Goal: Transaction & Acquisition: Purchase product/service

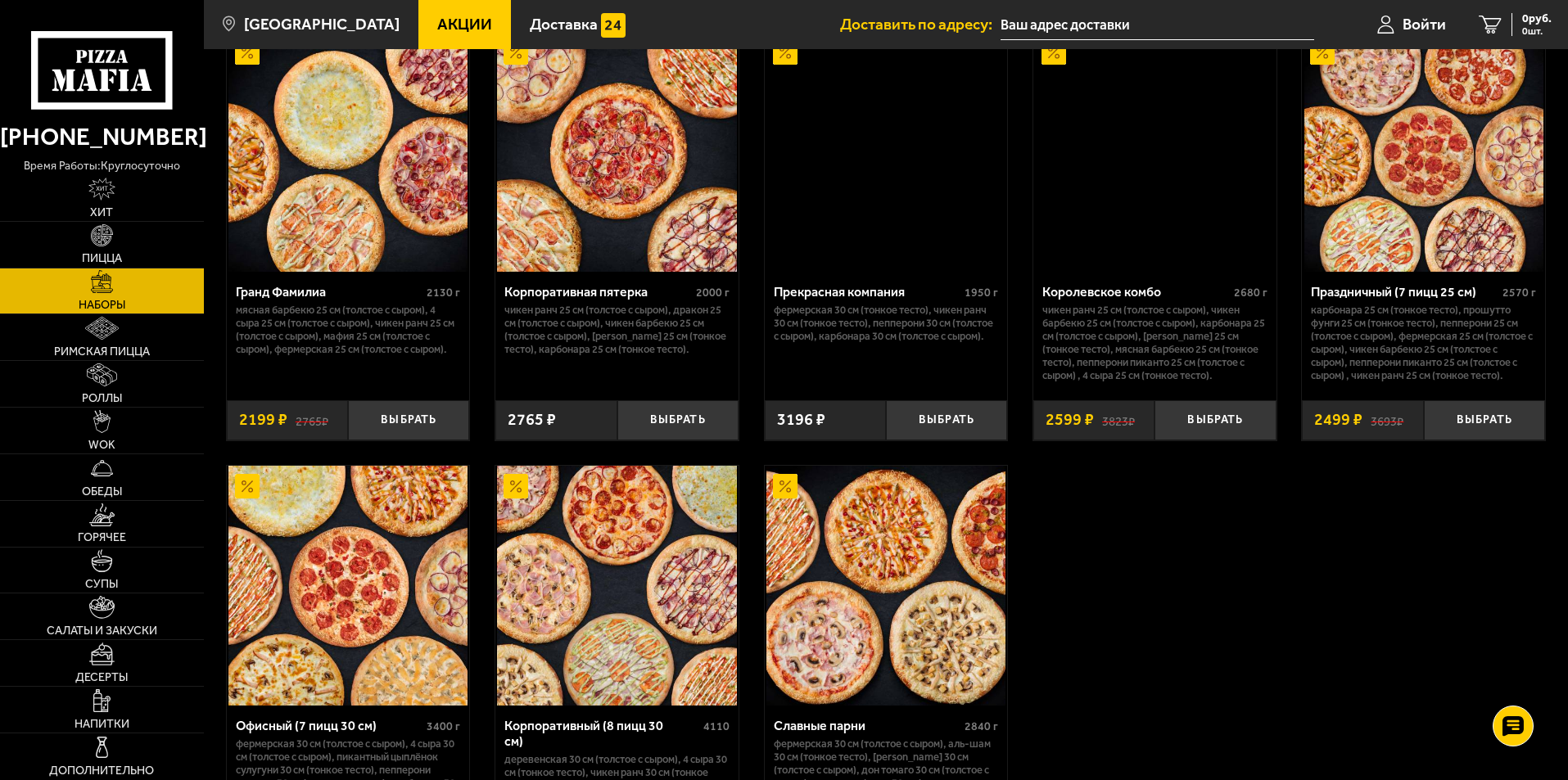
scroll to position [1637, 0]
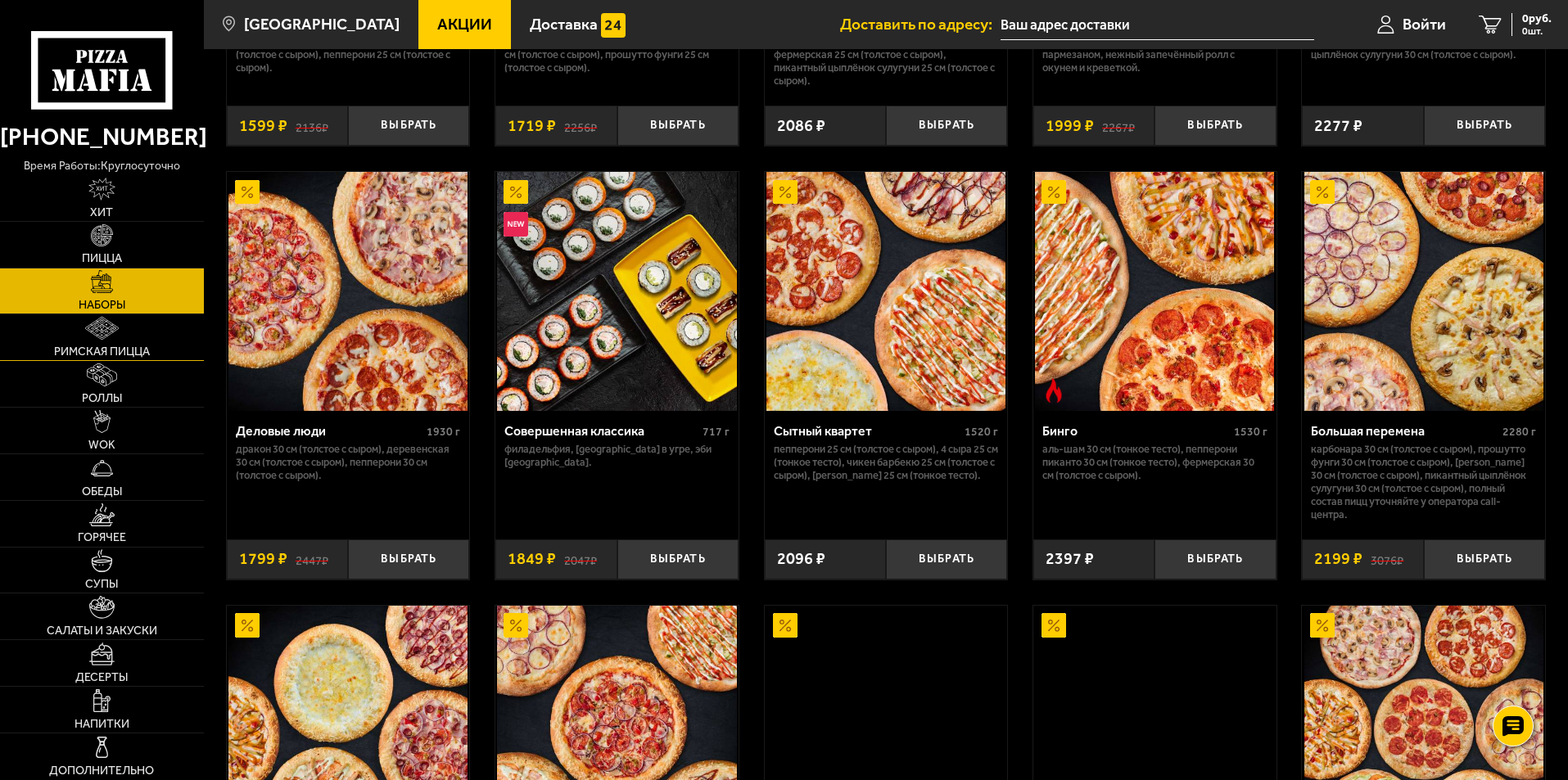
click at [107, 349] on span "Римская пицца" at bounding box center [102, 352] width 96 height 12
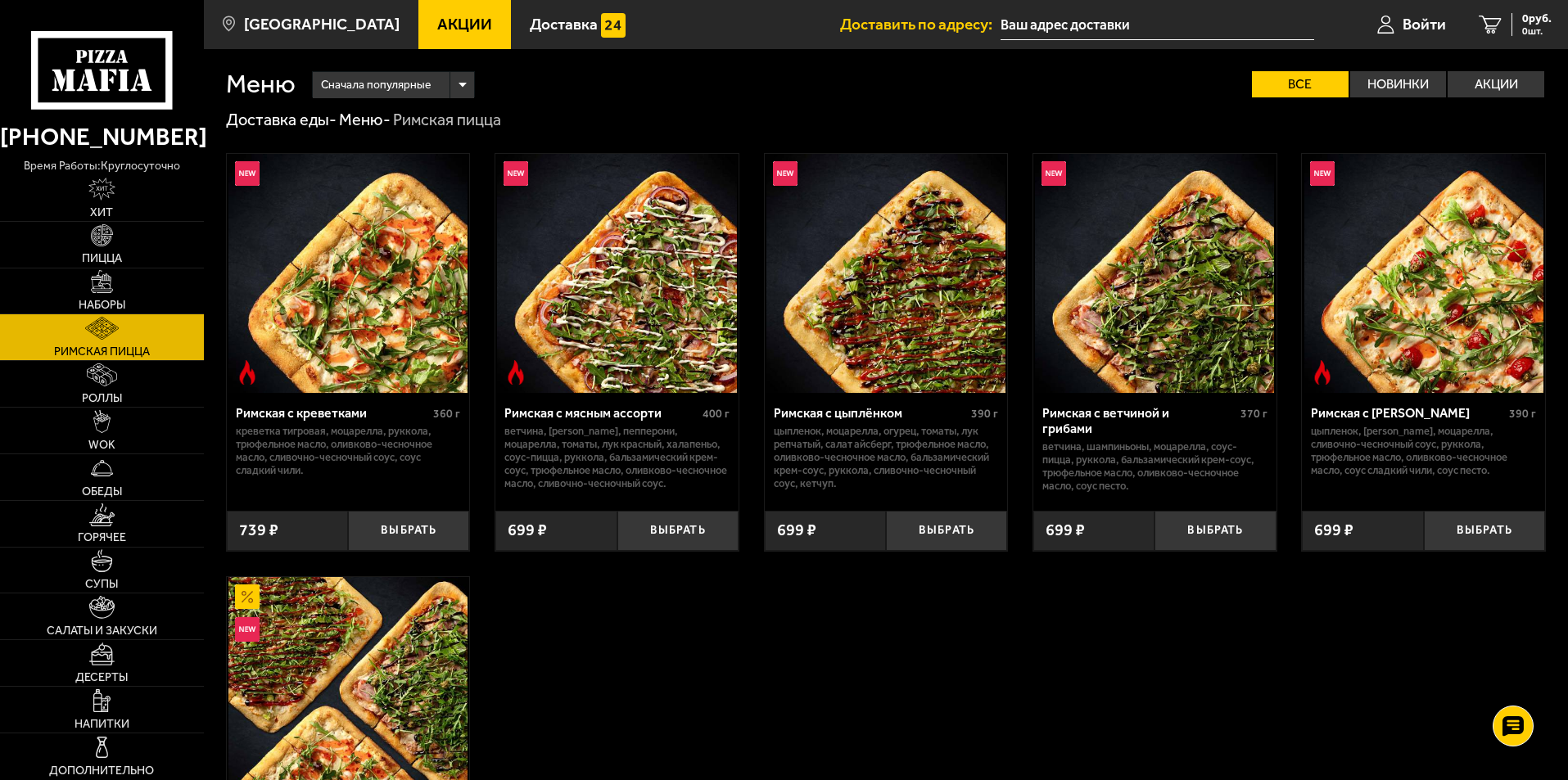
scroll to position [246, 0]
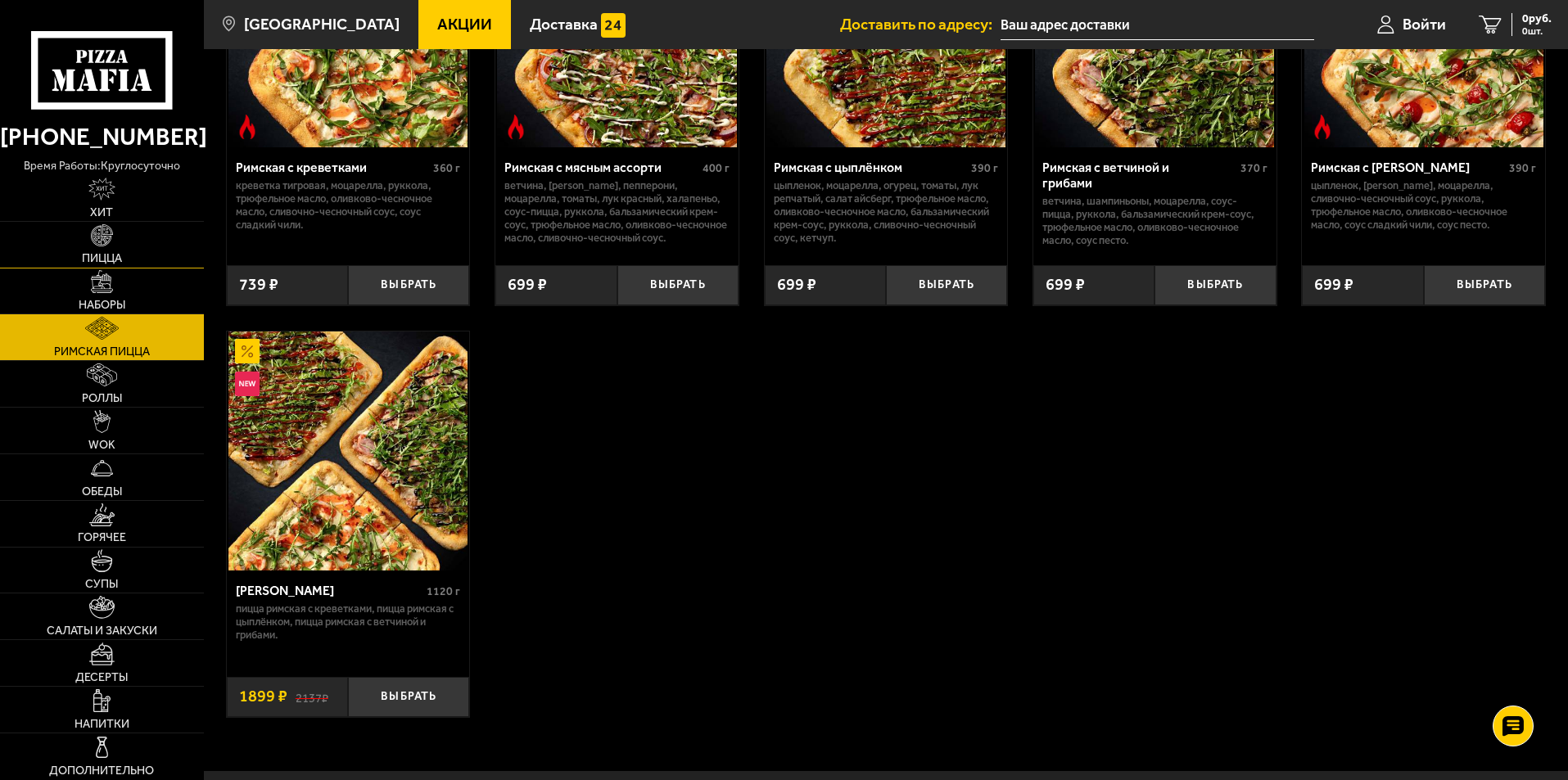
click at [101, 243] on img at bounding box center [103, 236] width 23 height 23
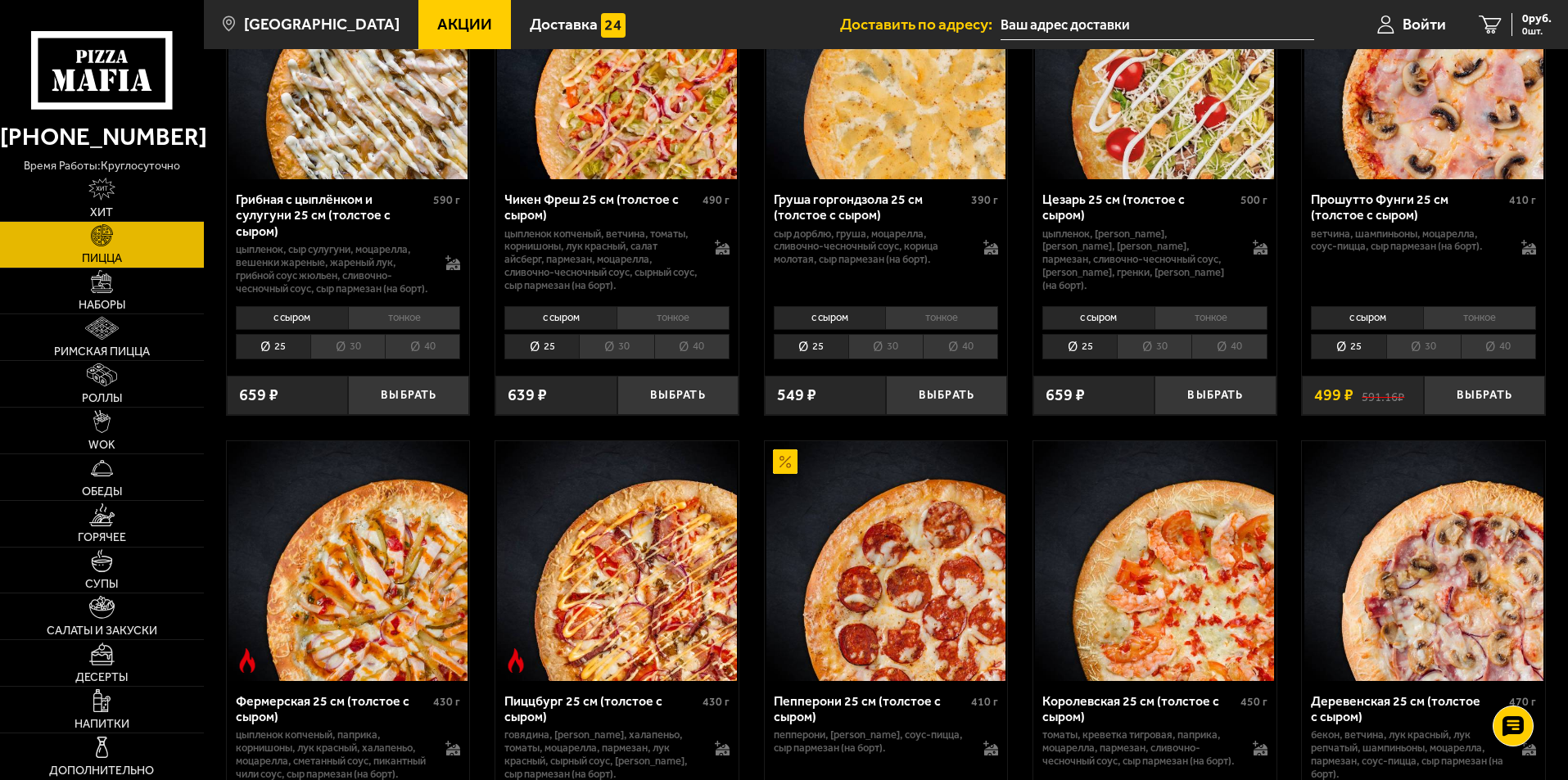
scroll to position [901, 0]
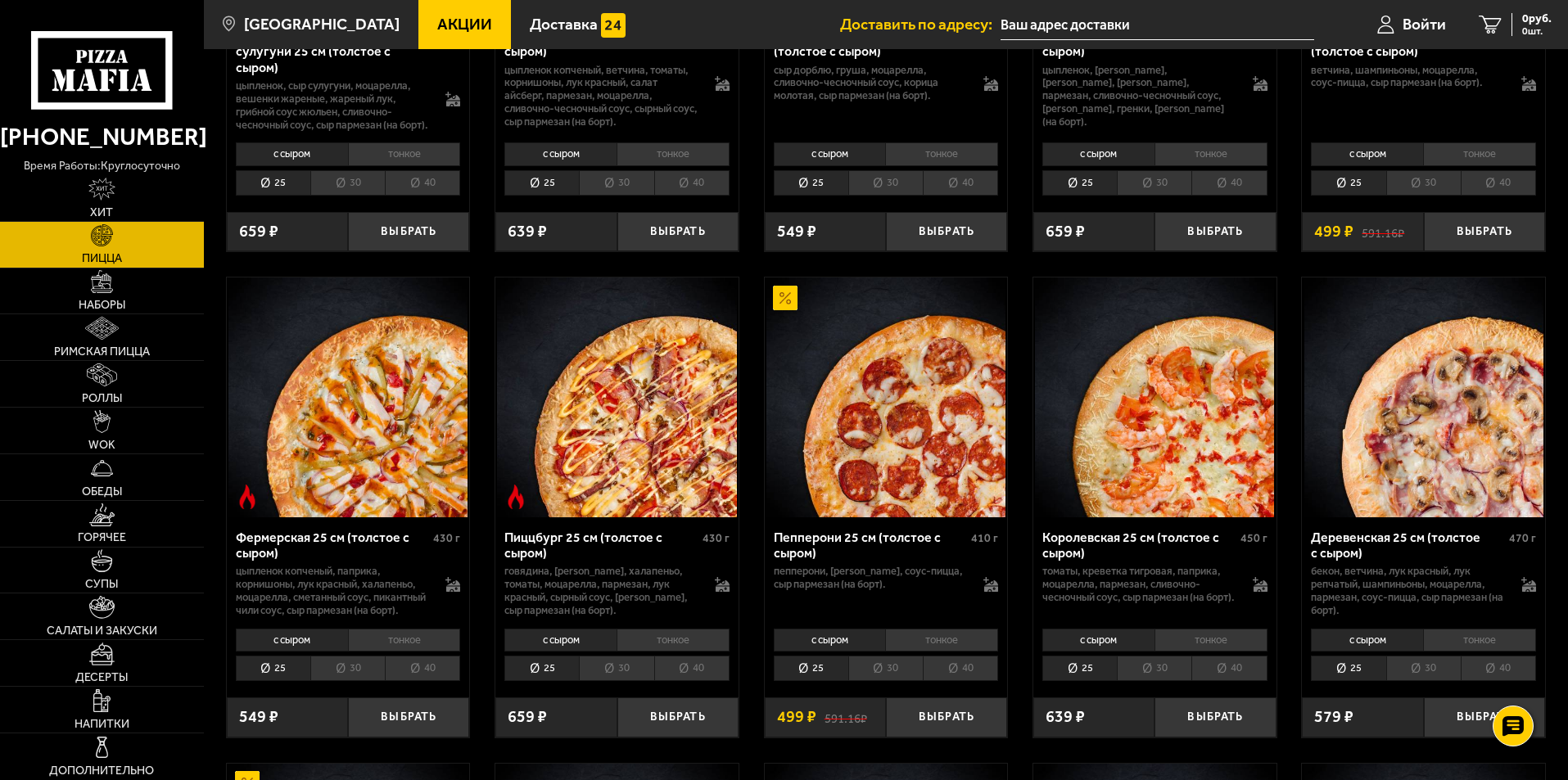
click at [891, 681] on li "30" at bounding box center [886, 669] width 75 height 25
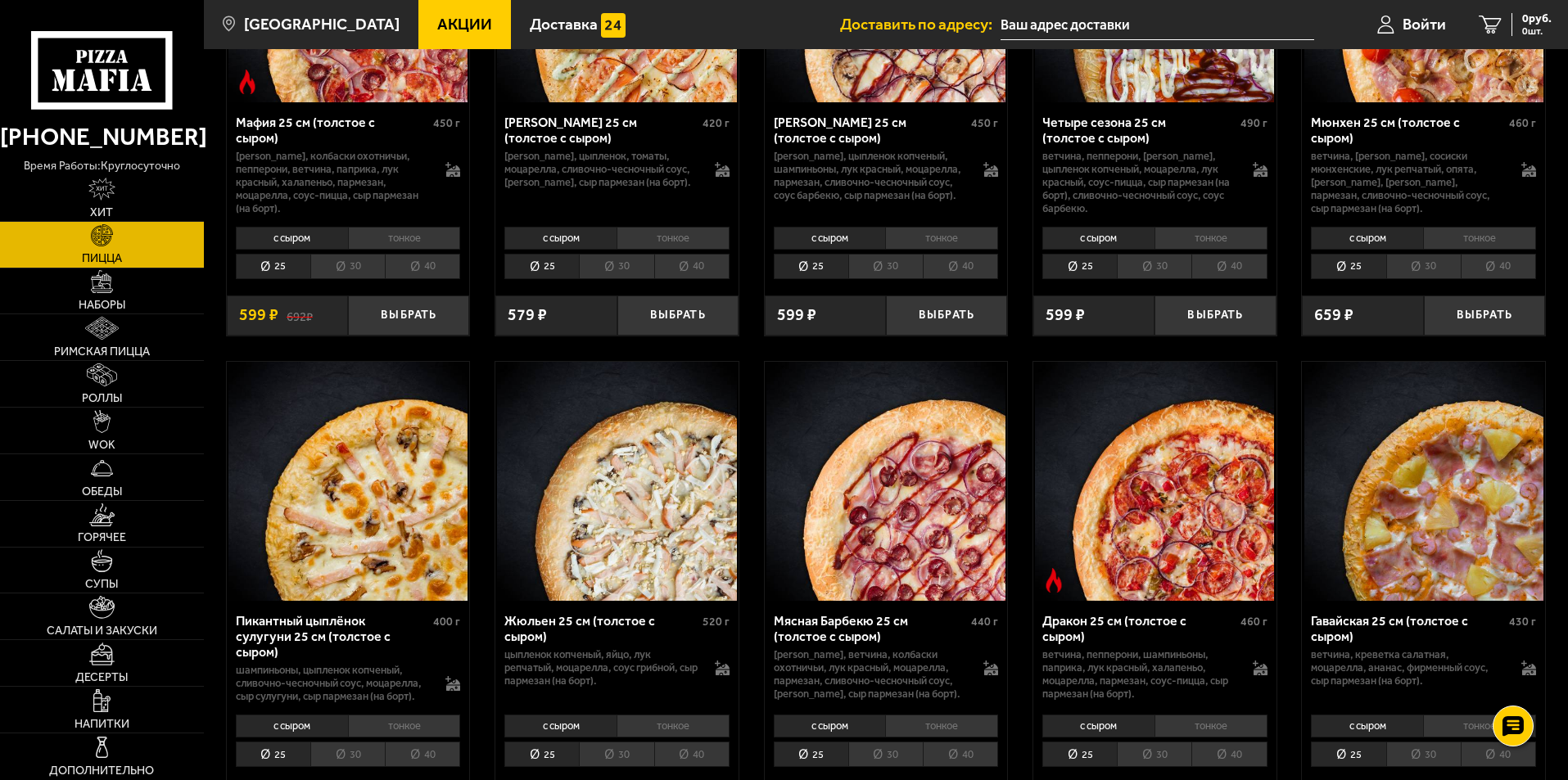
scroll to position [2047, 0]
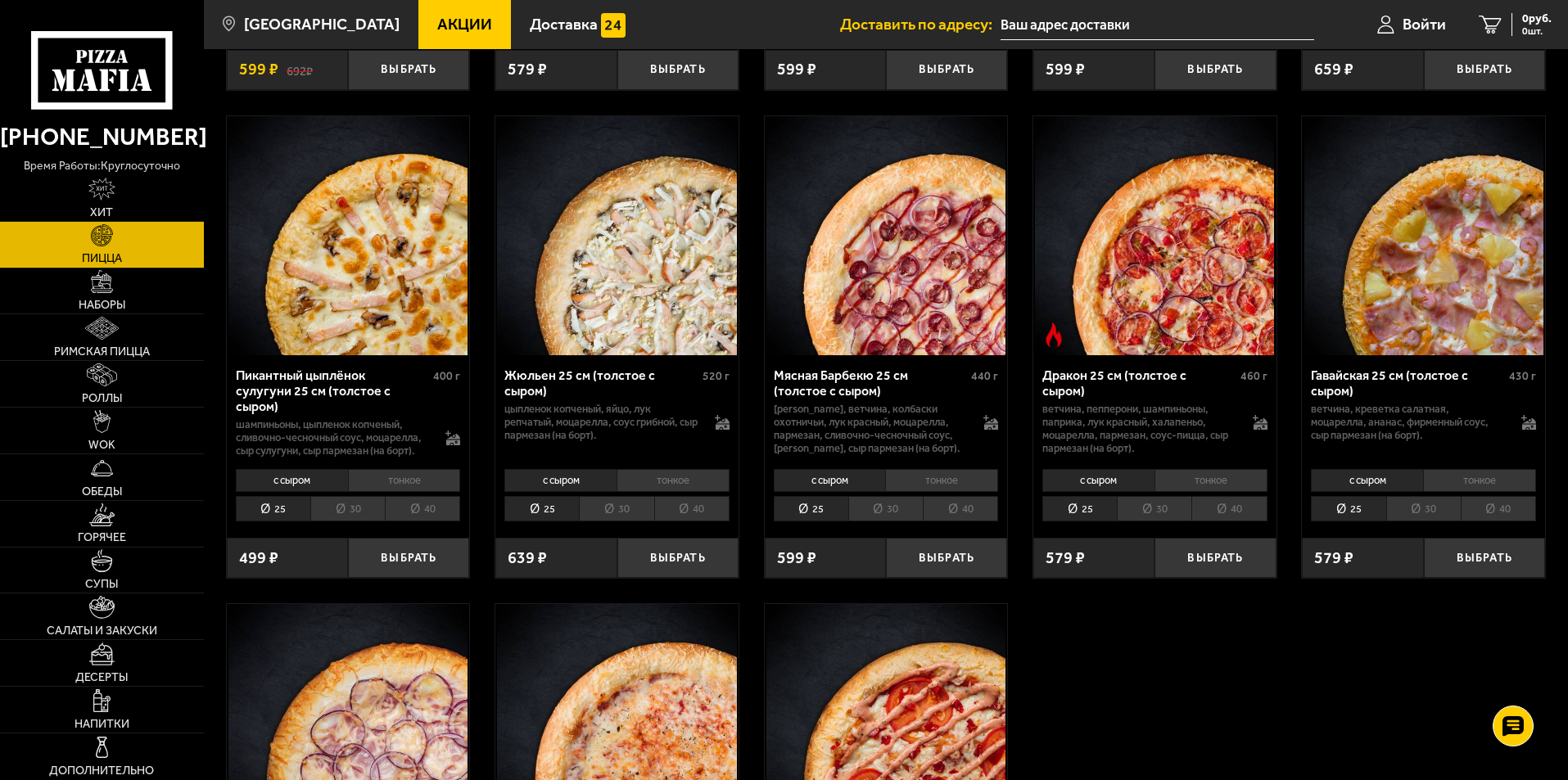
click at [1150, 522] on li "30" at bounding box center [1154, 509] width 75 height 25
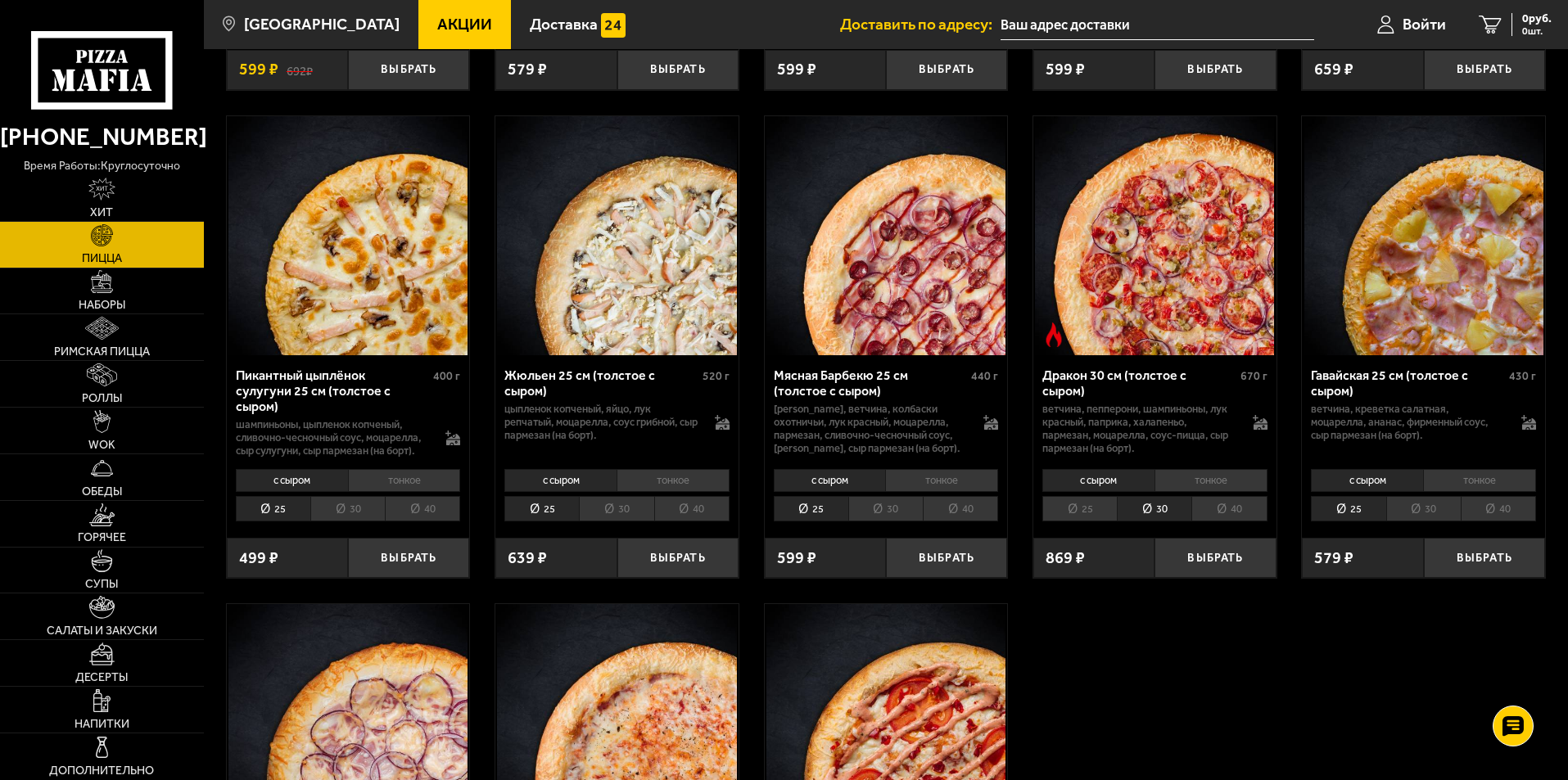
click at [338, 522] on li "30" at bounding box center [347, 509] width 75 height 25
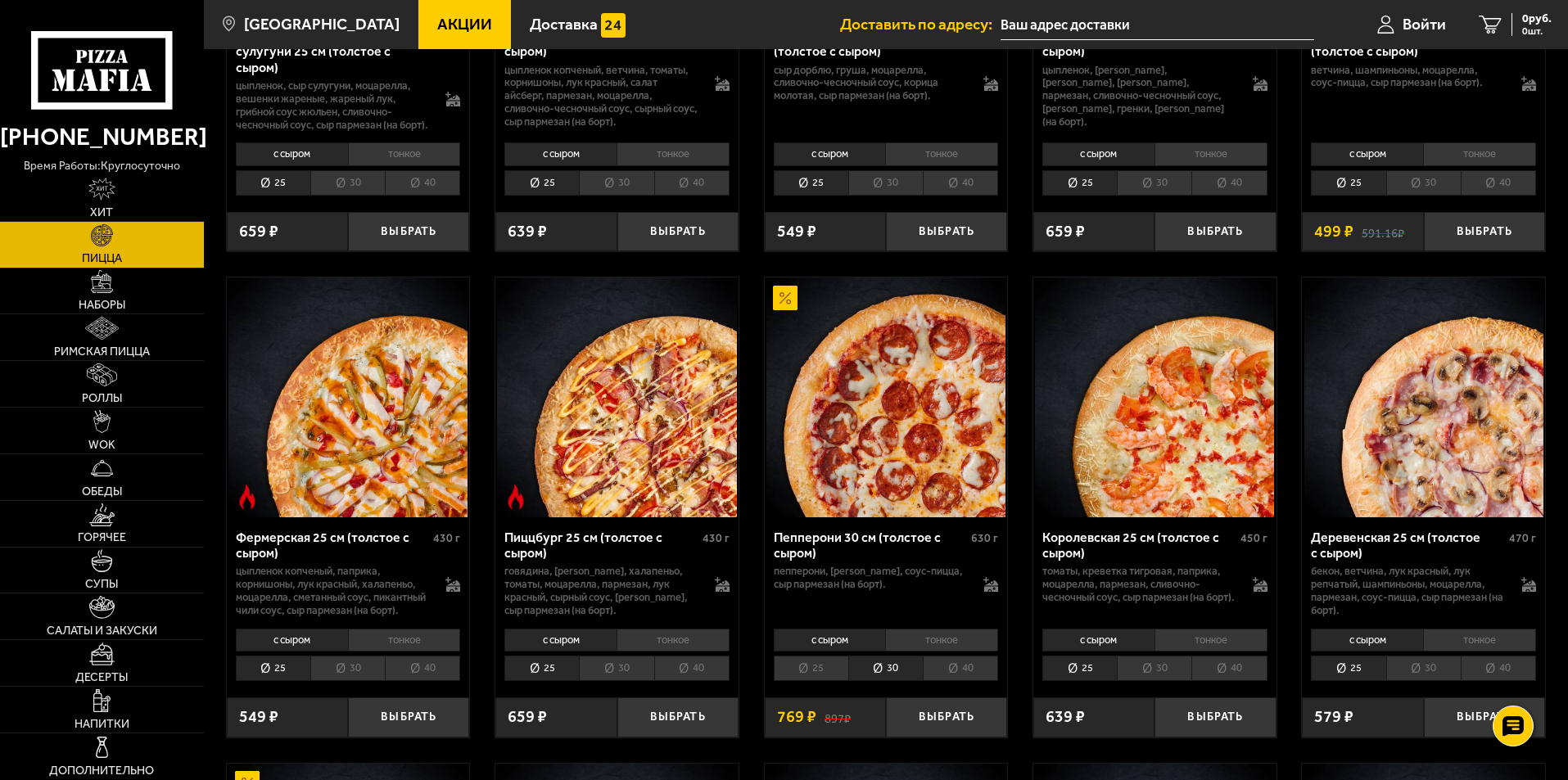
scroll to position [982, 0]
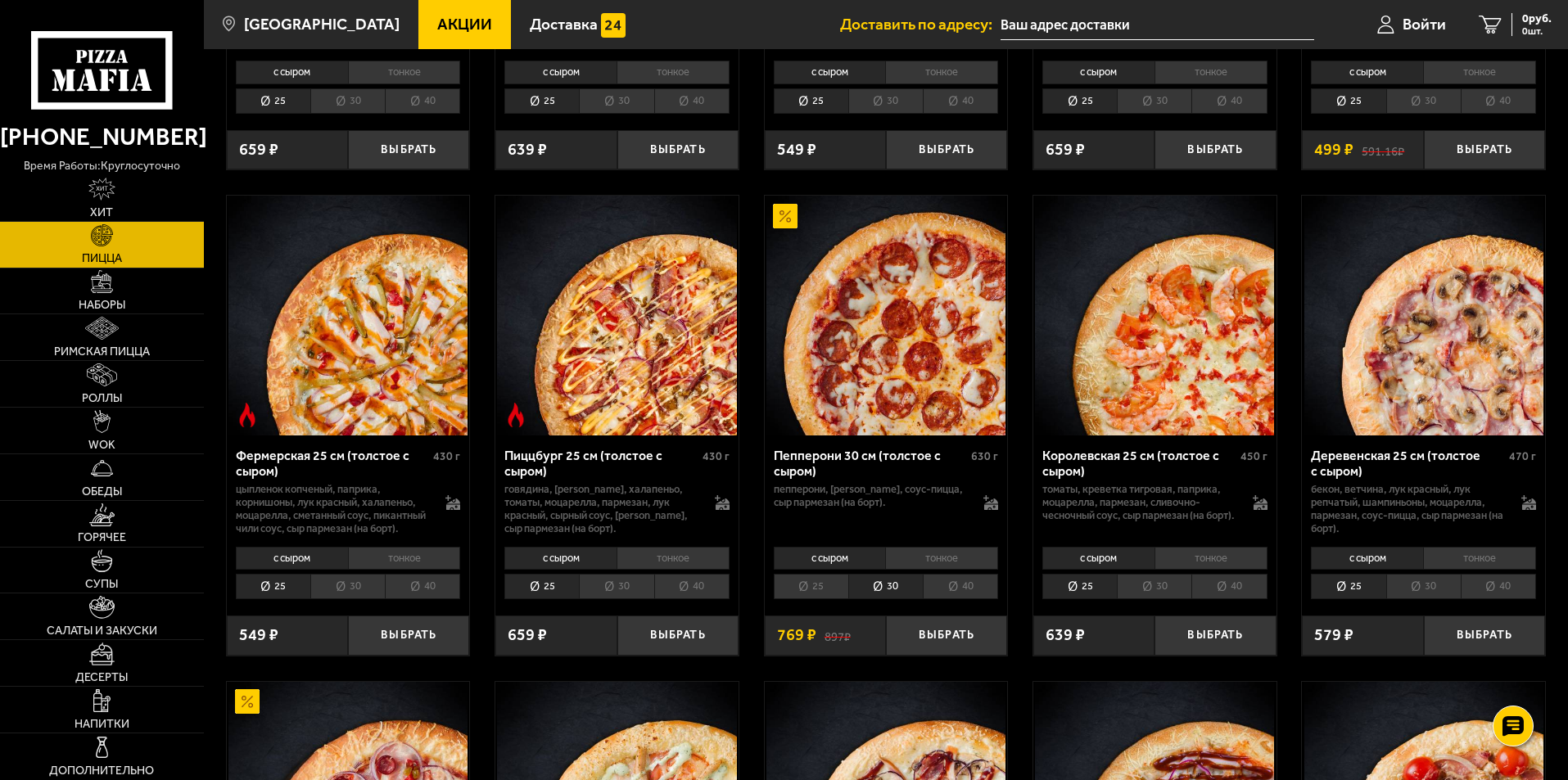
click at [1418, 599] on li "30" at bounding box center [1423, 586] width 75 height 25
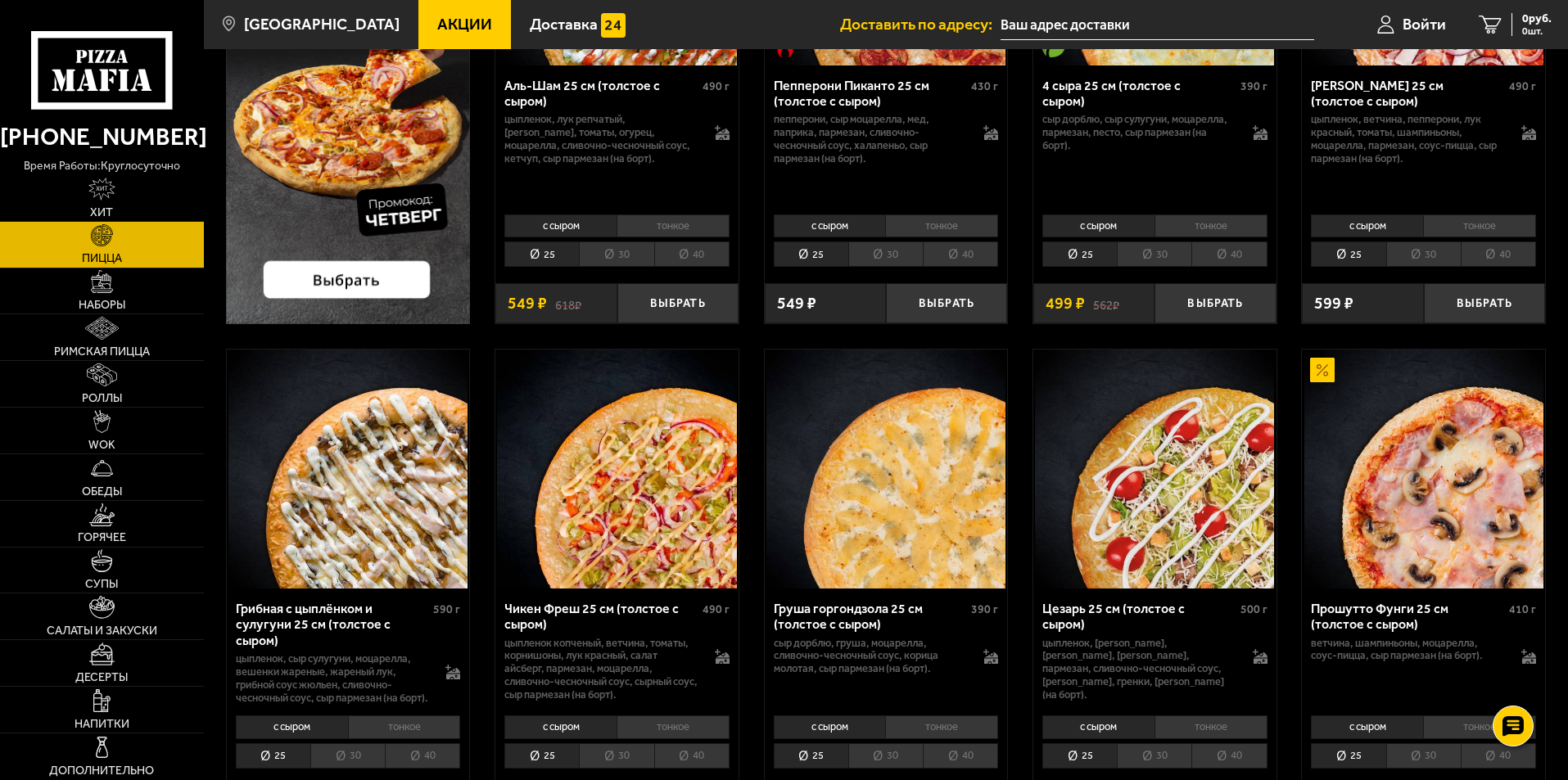
scroll to position [0, 0]
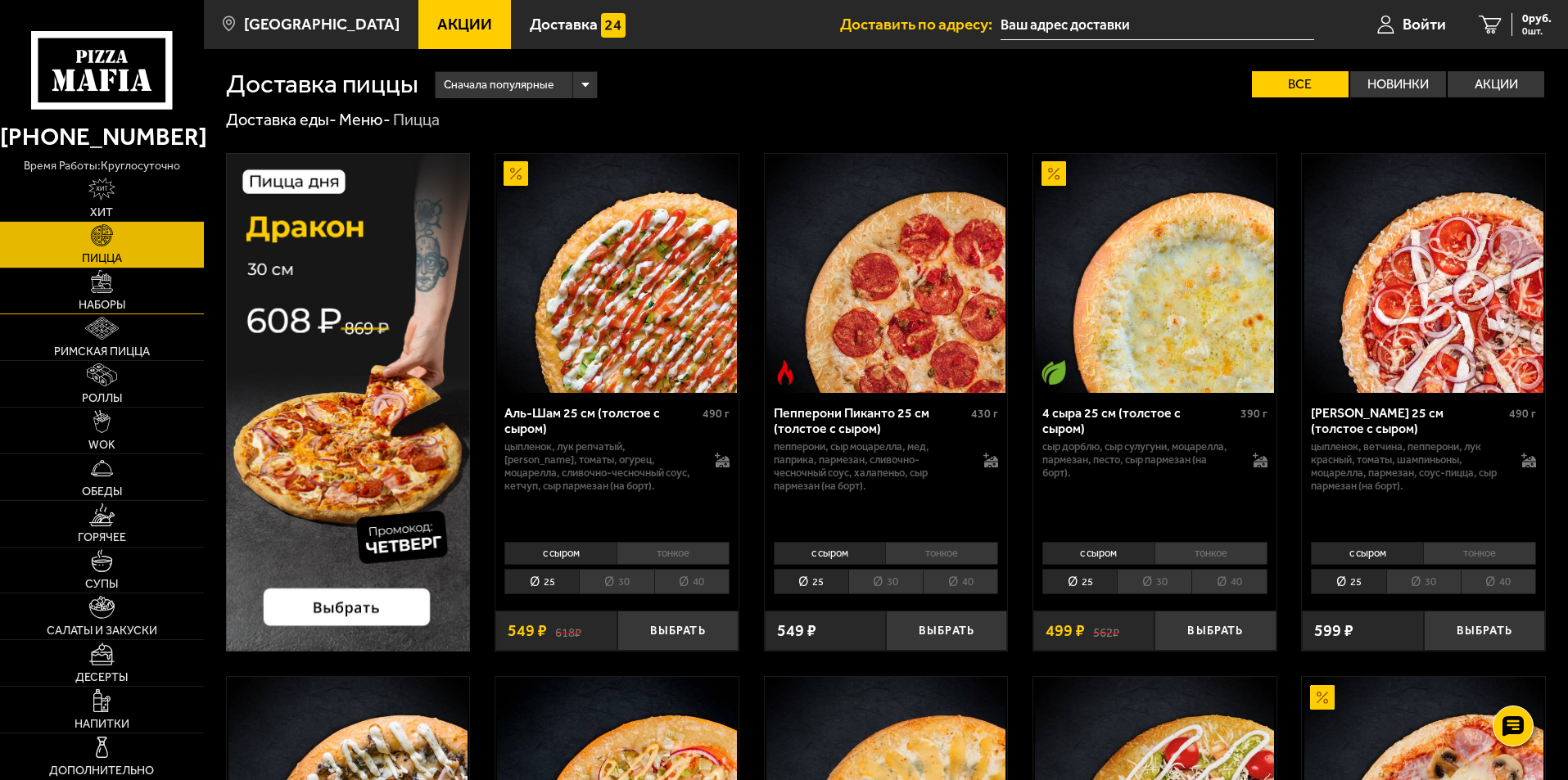
click at [108, 306] on span "Наборы" at bounding box center [102, 306] width 46 height 12
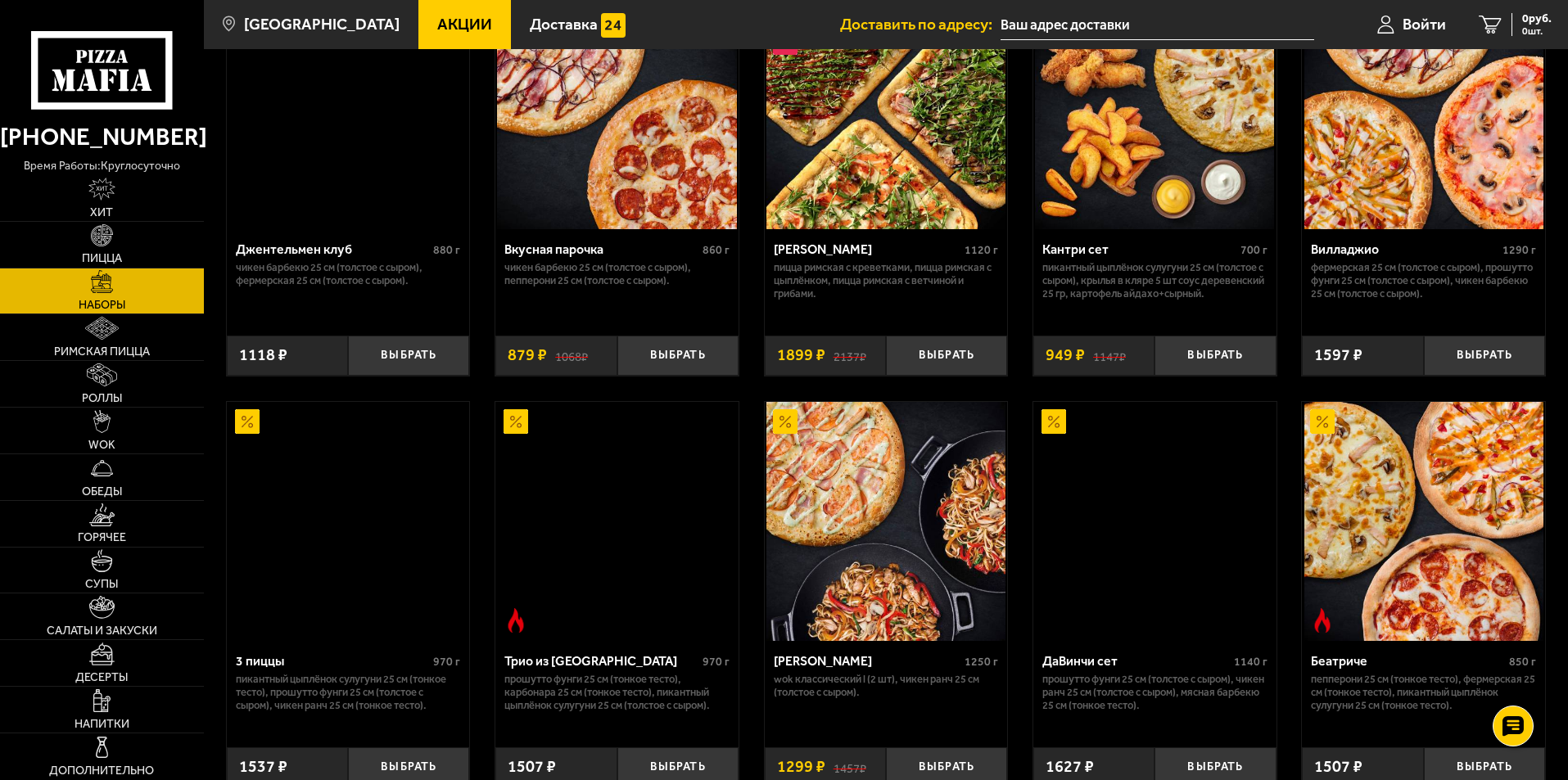
scroll to position [327, 0]
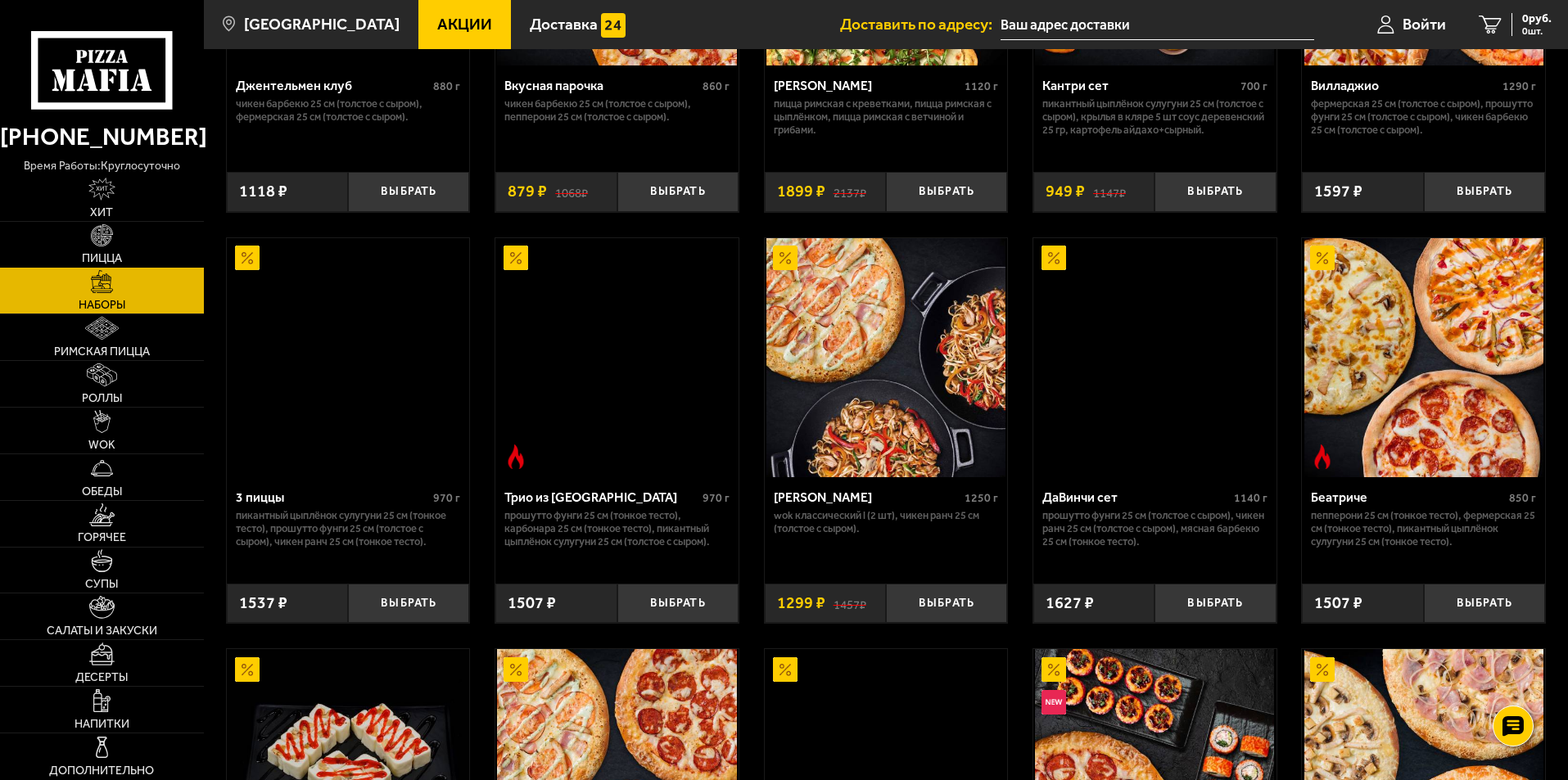
click at [105, 241] on img at bounding box center [103, 236] width 23 height 23
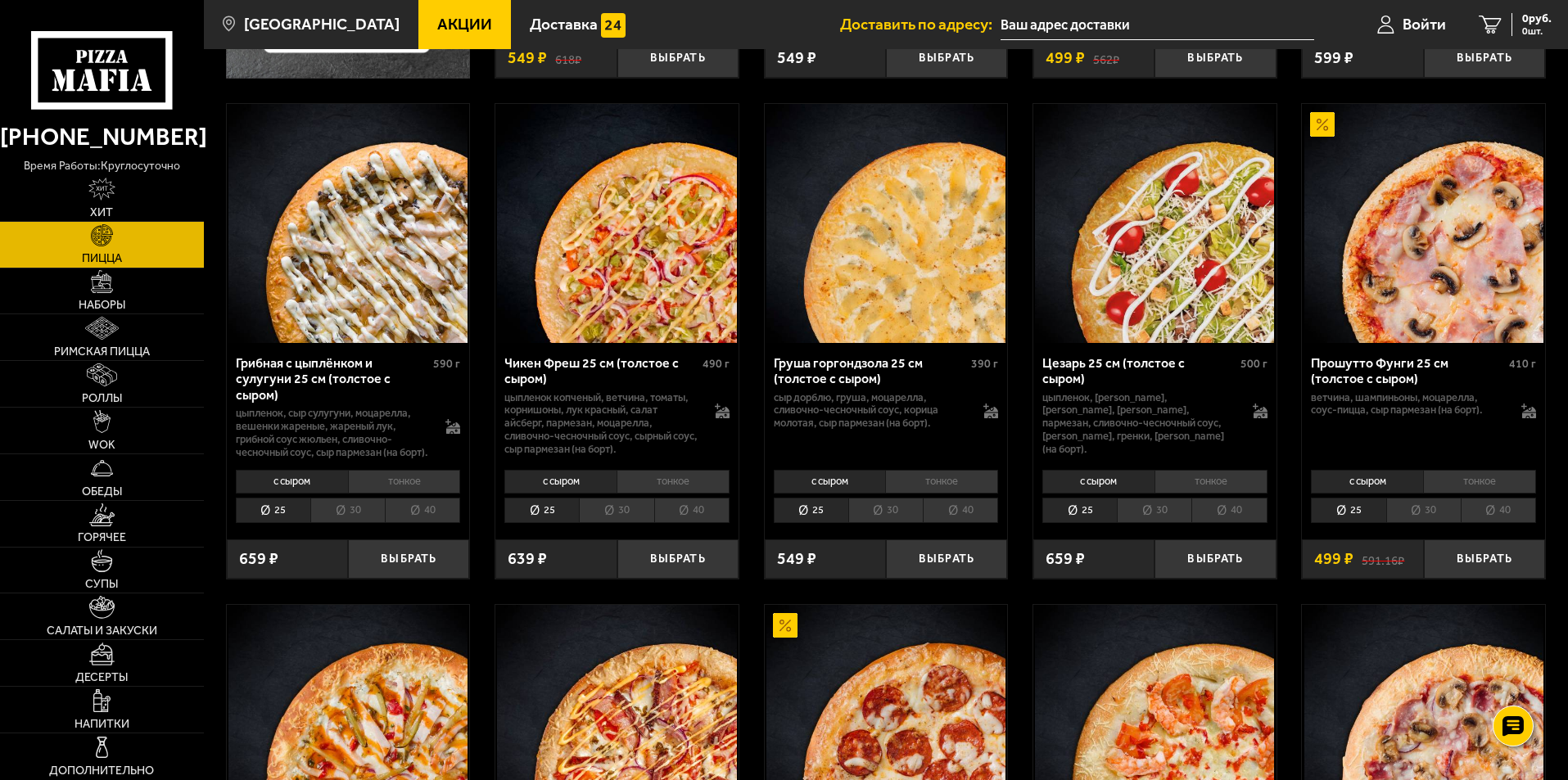
scroll to position [901, 0]
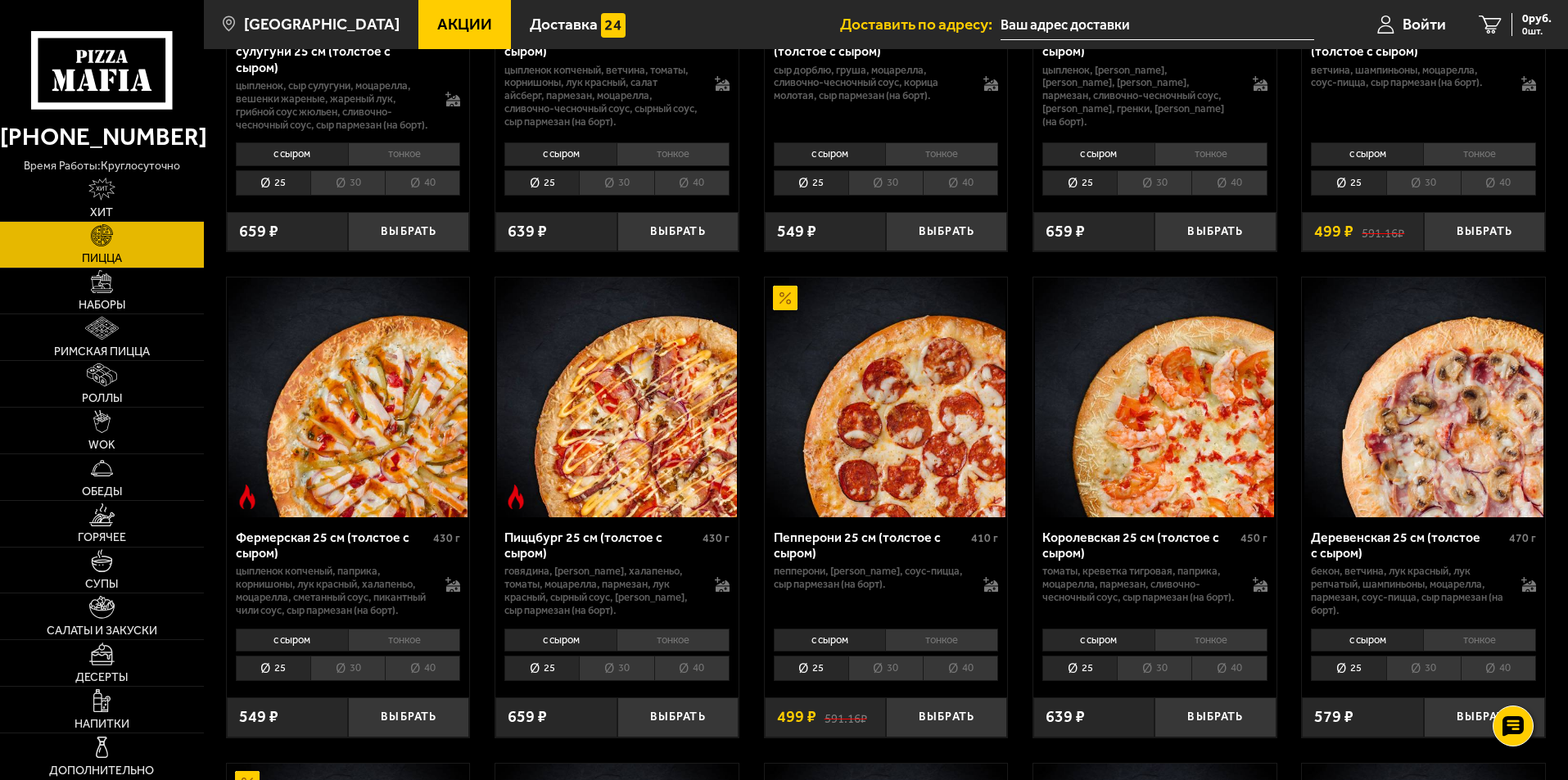
click at [347, 681] on li "30" at bounding box center [347, 669] width 75 height 25
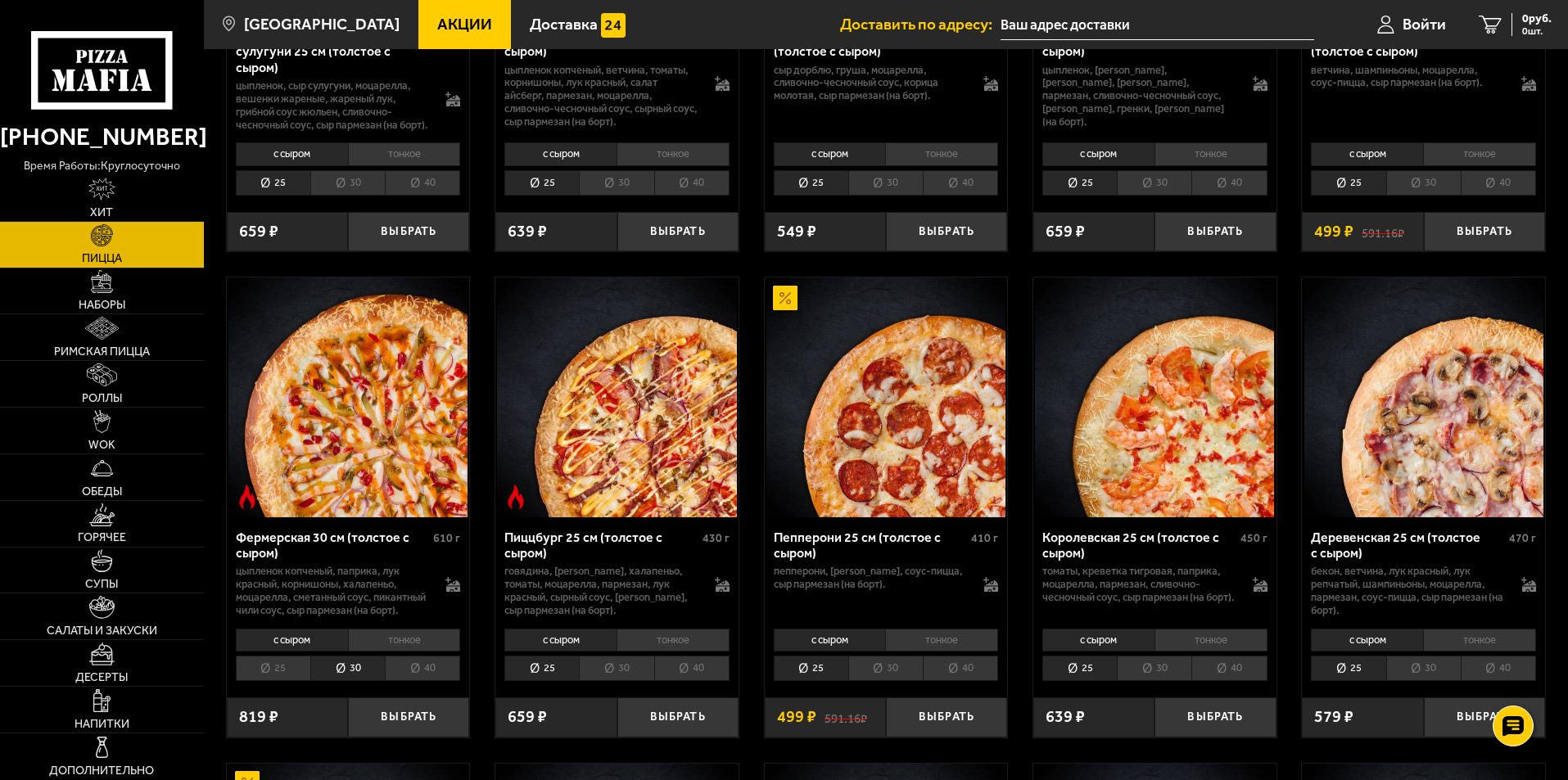
scroll to position [492, 0]
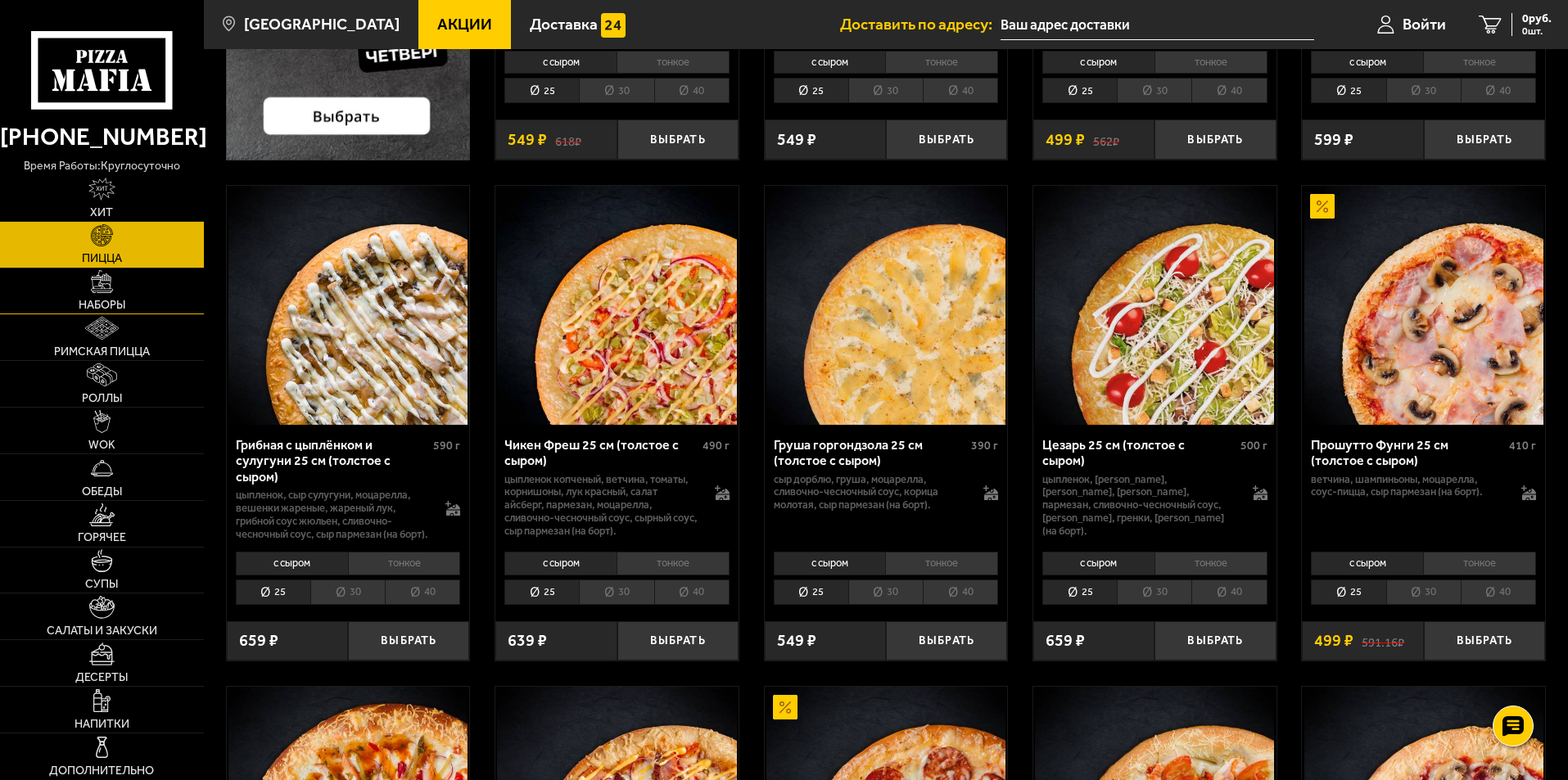
click at [104, 288] on img at bounding box center [103, 282] width 23 height 23
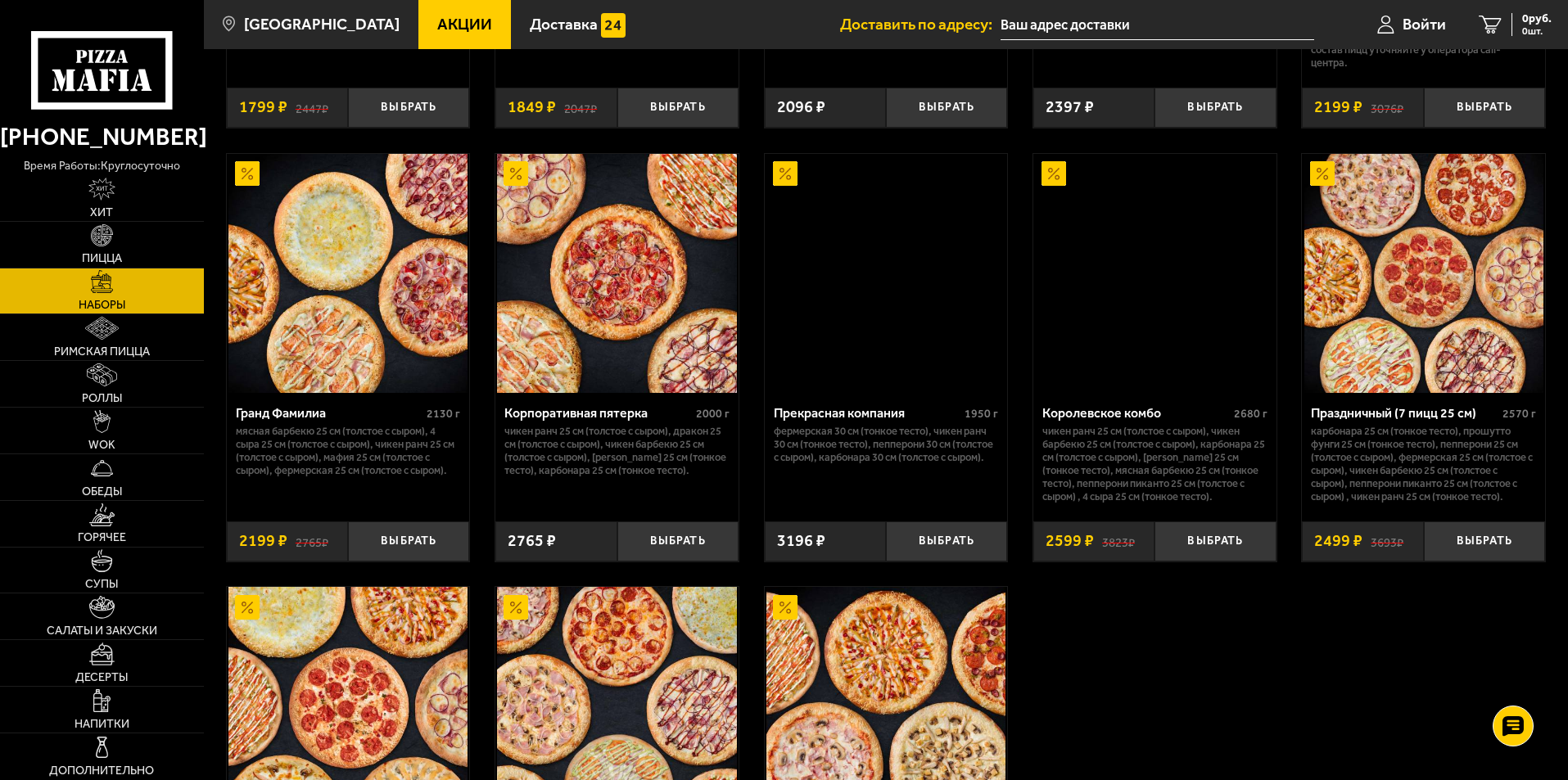
scroll to position [1599, 0]
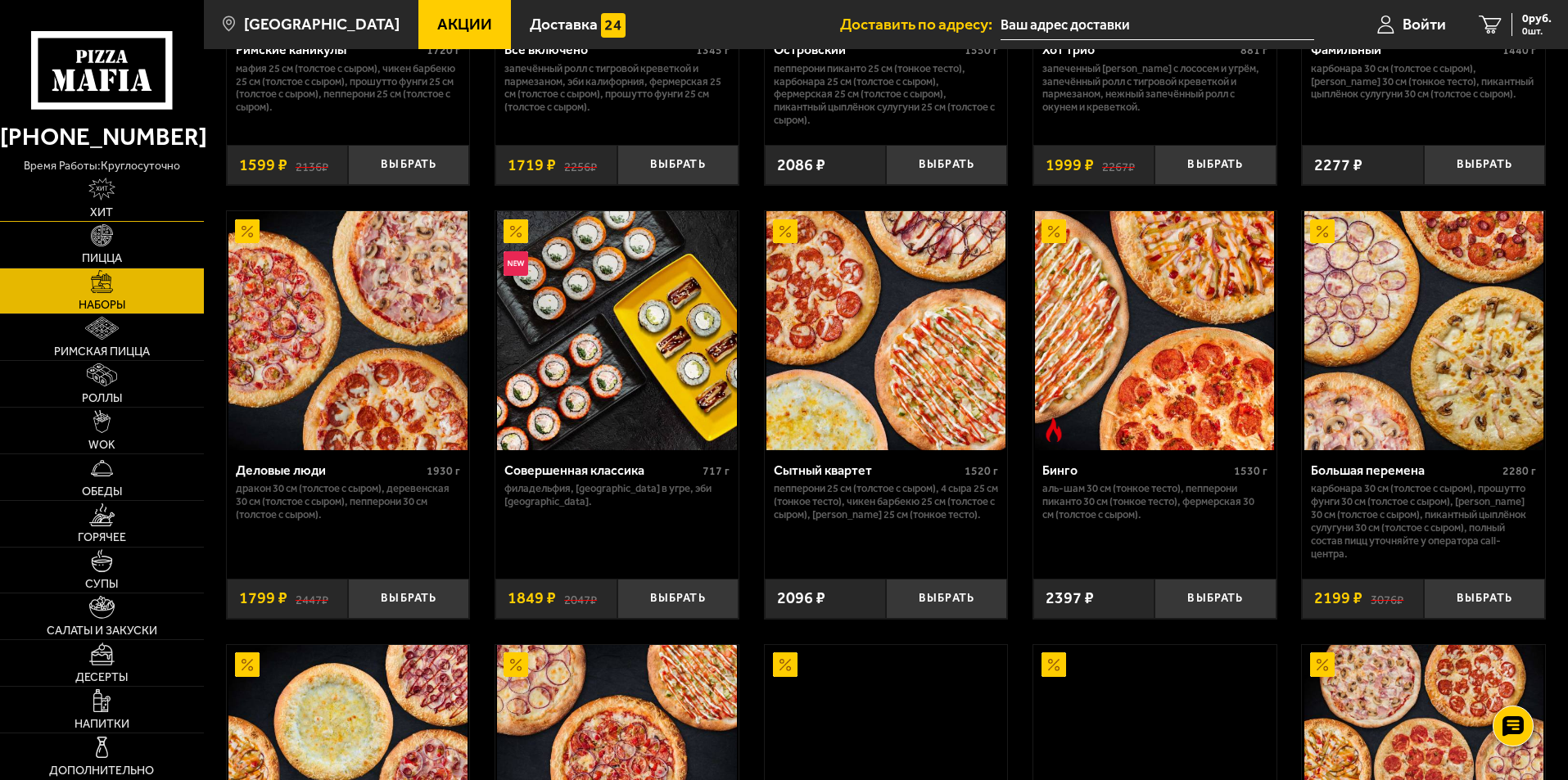
click at [101, 185] on img at bounding box center [102, 190] width 28 height 23
